Goal: Browse casually

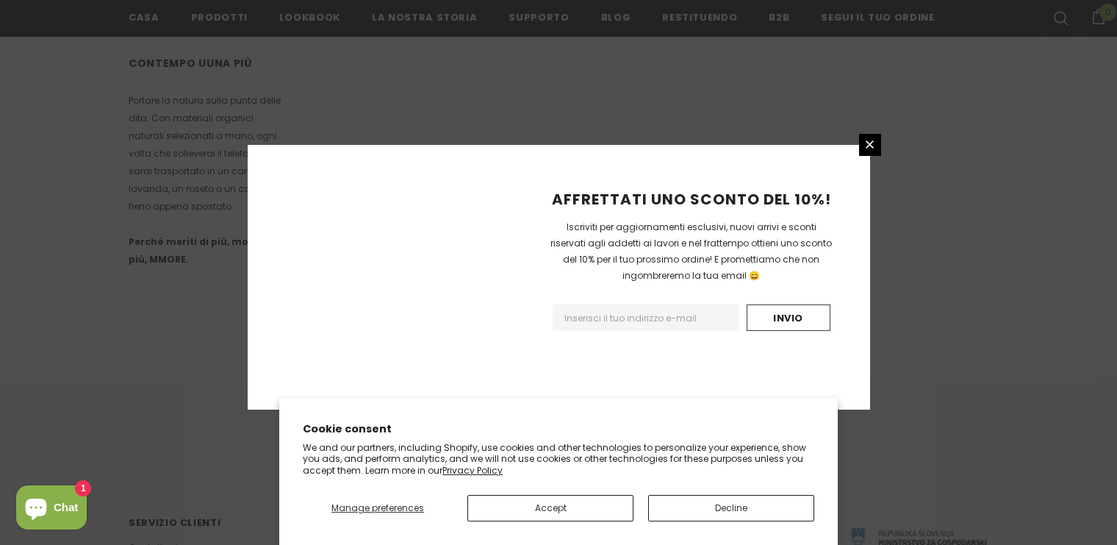
scroll to position [962, 0]
